Goal: Task Accomplishment & Management: Complete application form

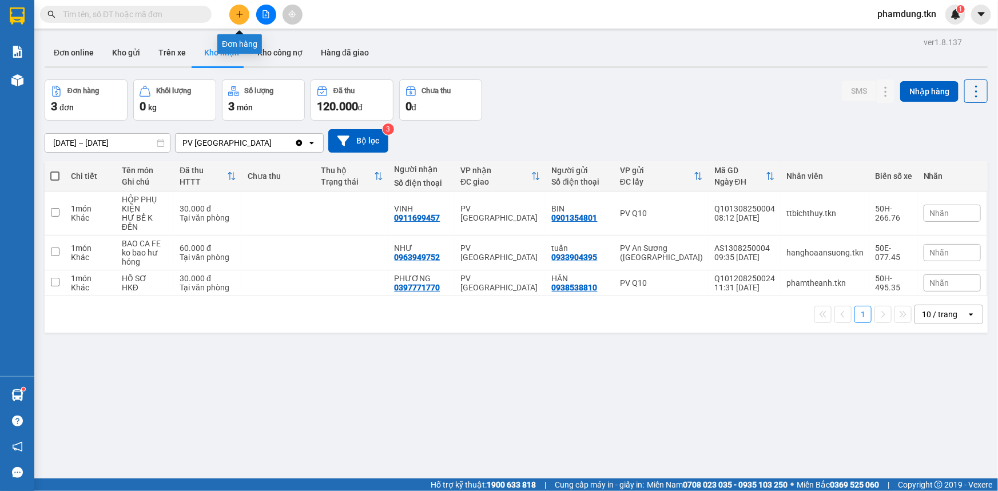
click at [244, 15] on button at bounding box center [239, 15] width 20 height 20
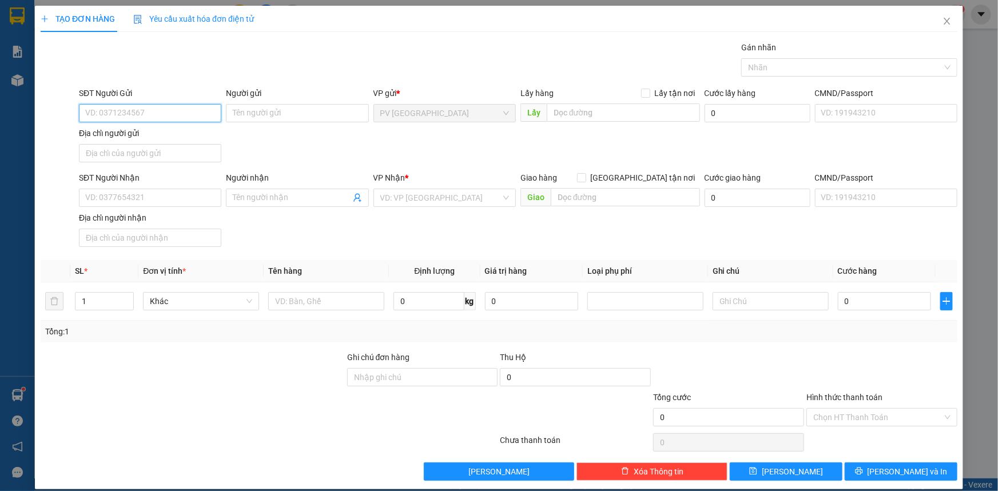
click at [185, 111] on input "SĐT Người Gửi" at bounding box center [150, 113] width 142 height 18
click at [109, 133] on div "0901200265 - A ĐẠT" at bounding box center [149, 136] width 128 height 13
type input "0901200265"
type input "A ĐẠT"
type input "0929256441"
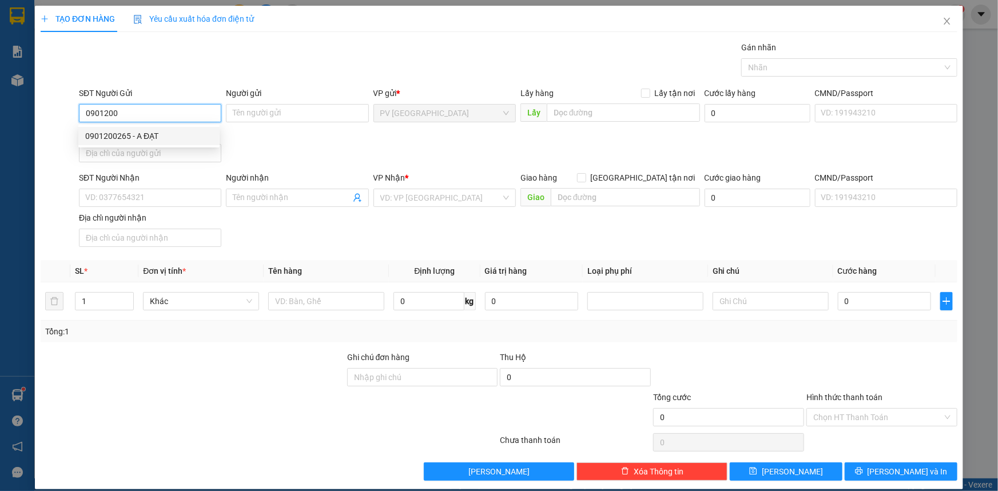
type input "NAM HÀ"
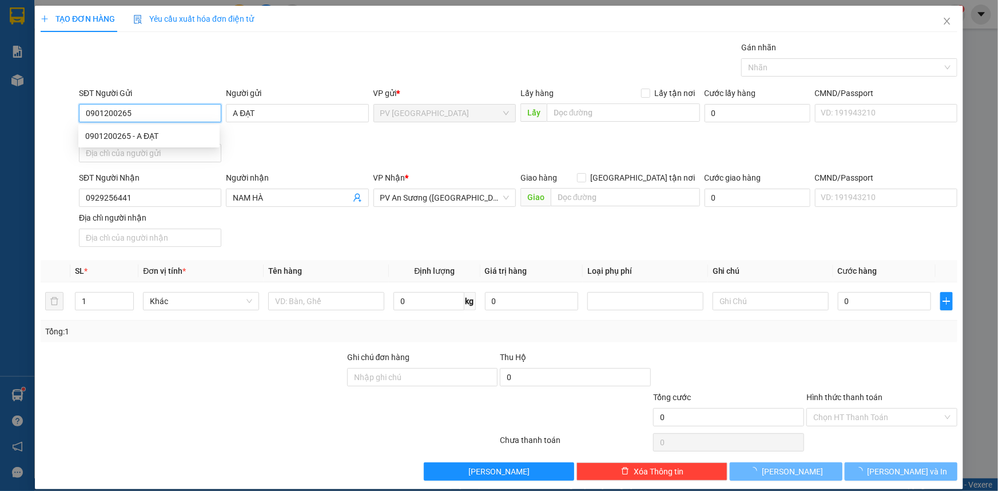
type input "40.000"
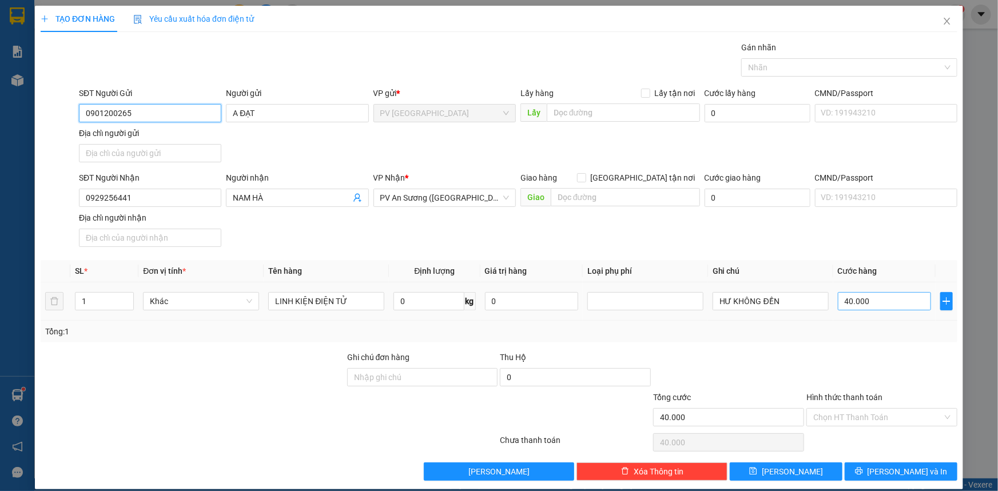
type input "0901200265"
click at [842, 300] on input "40.000" at bounding box center [884, 301] width 93 height 18
type input "0"
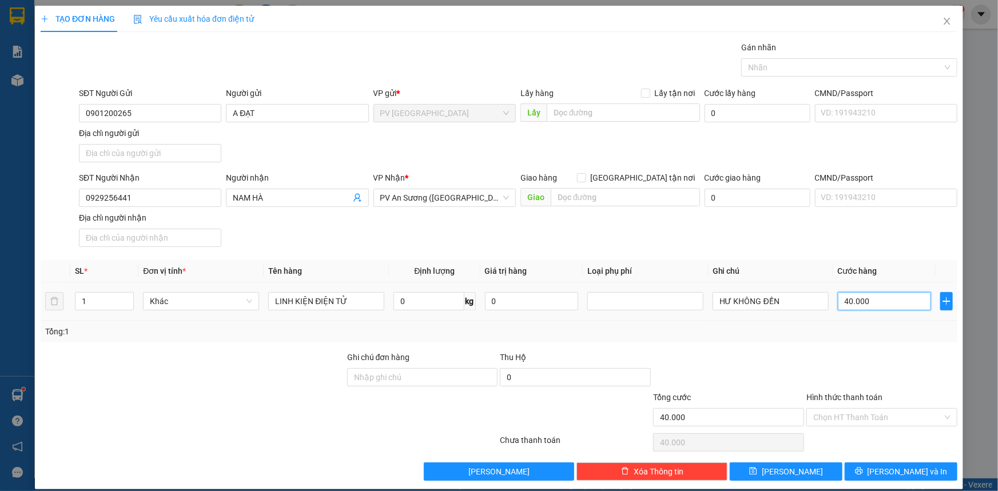
type input "0"
click at [838, 299] on input "0" at bounding box center [884, 301] width 93 height 18
type input "30"
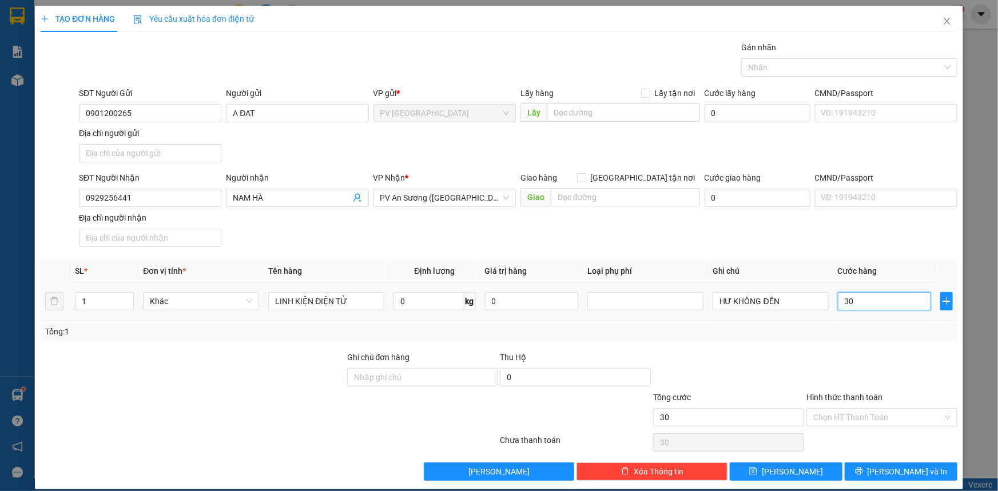
type input "300"
type input "3.000"
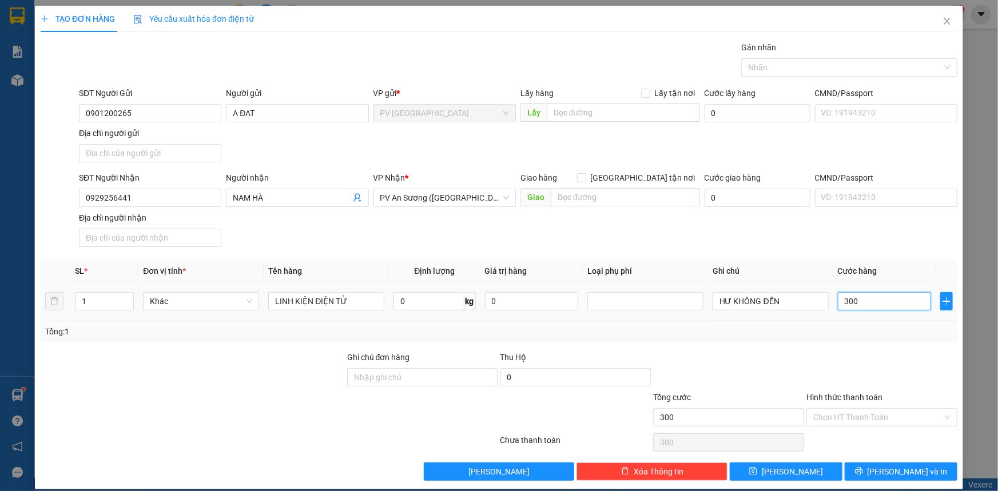
type input "3.000"
type input "30.000"
click at [881, 416] on input "Hình thức thanh toán" at bounding box center [877, 417] width 129 height 17
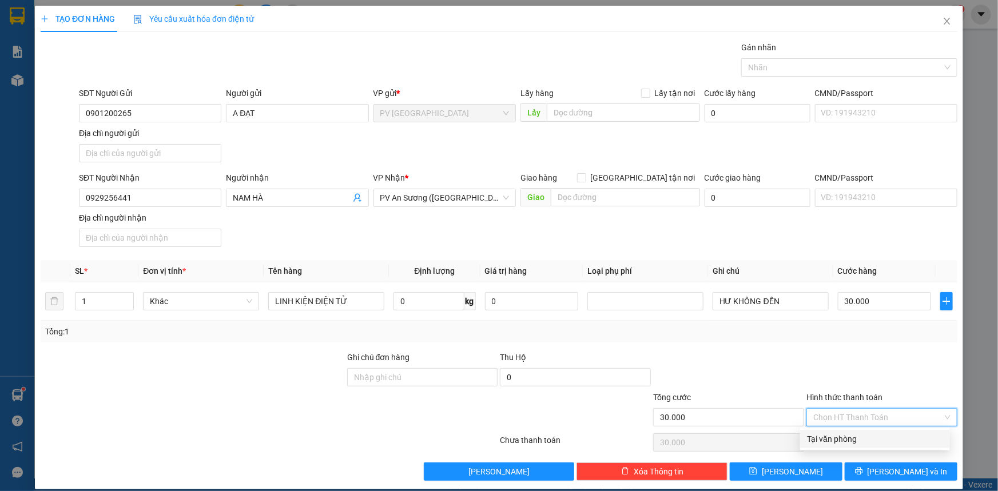
click at [862, 440] on div "Tại văn phòng" at bounding box center [875, 439] width 136 height 13
type input "0"
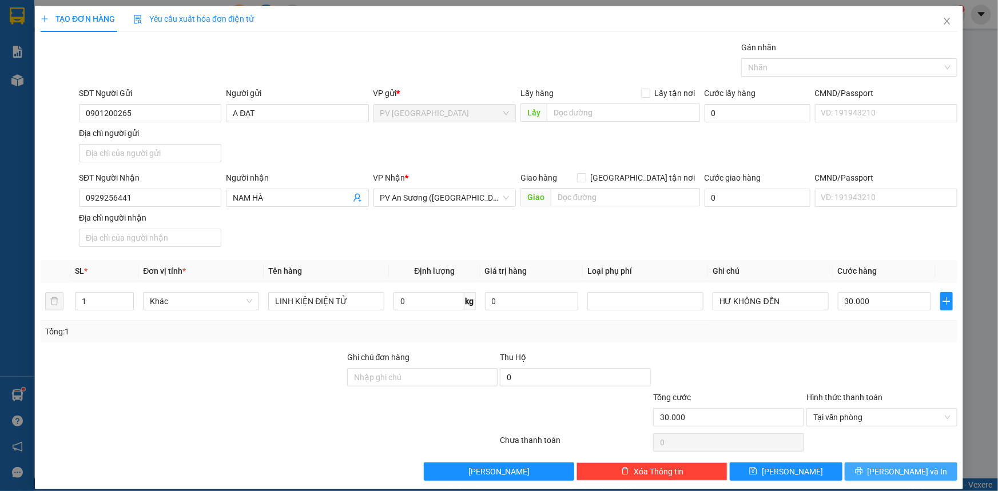
click at [867, 472] on button "[PERSON_NAME] và In" at bounding box center [901, 472] width 113 height 18
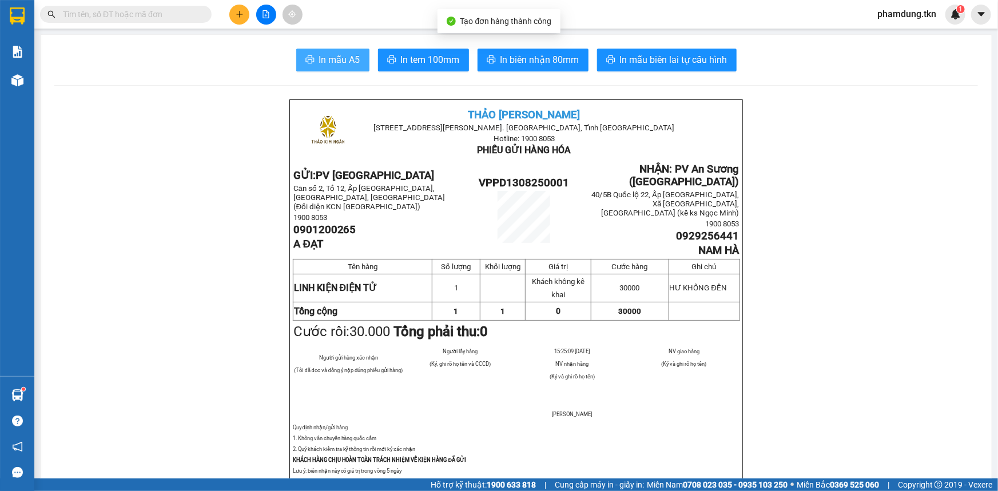
click at [319, 62] on span "In mẫu A5" at bounding box center [339, 60] width 41 height 14
